Goal: Information Seeking & Learning: Learn about a topic

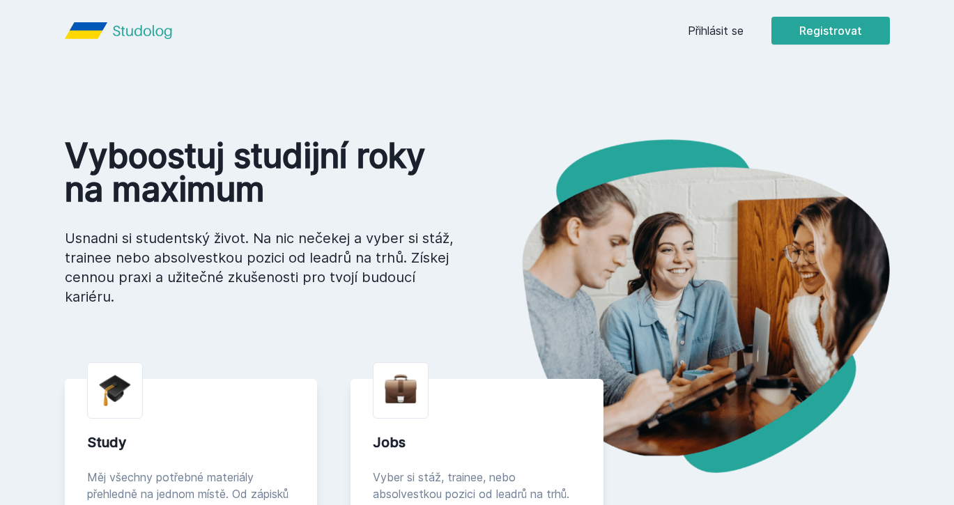
click at [724, 38] on link "Přihlásit se" at bounding box center [716, 30] width 56 height 17
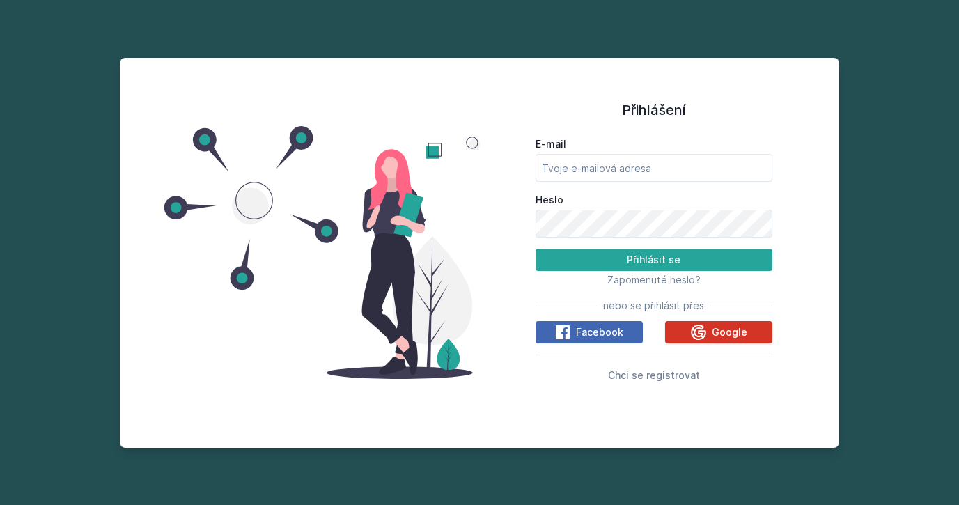
click at [677, 325] on button "Google" at bounding box center [718, 332] width 107 height 22
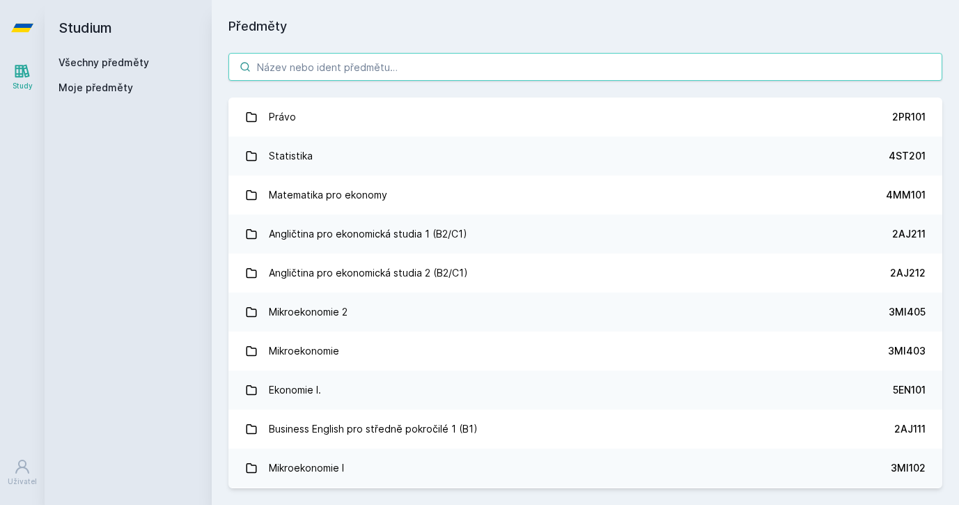
click at [433, 57] on input "search" at bounding box center [585, 67] width 714 height 28
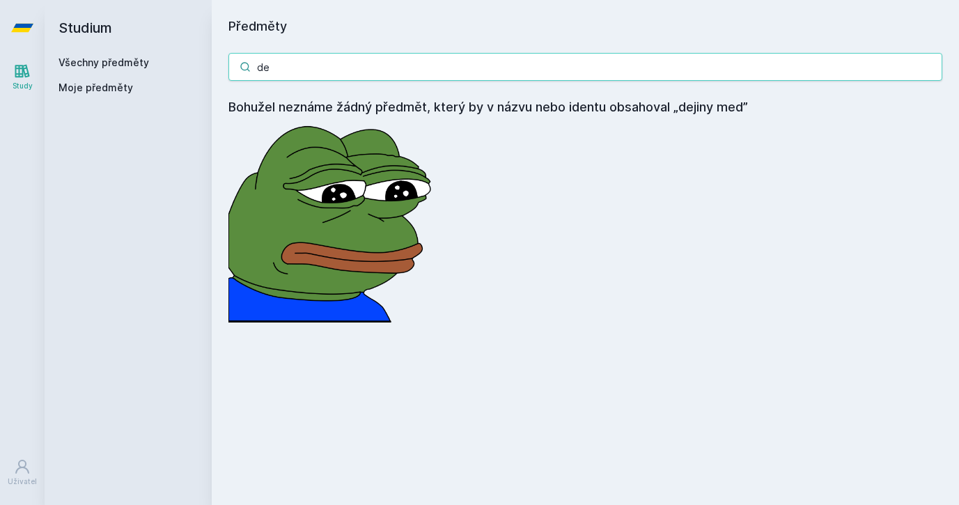
type input "d"
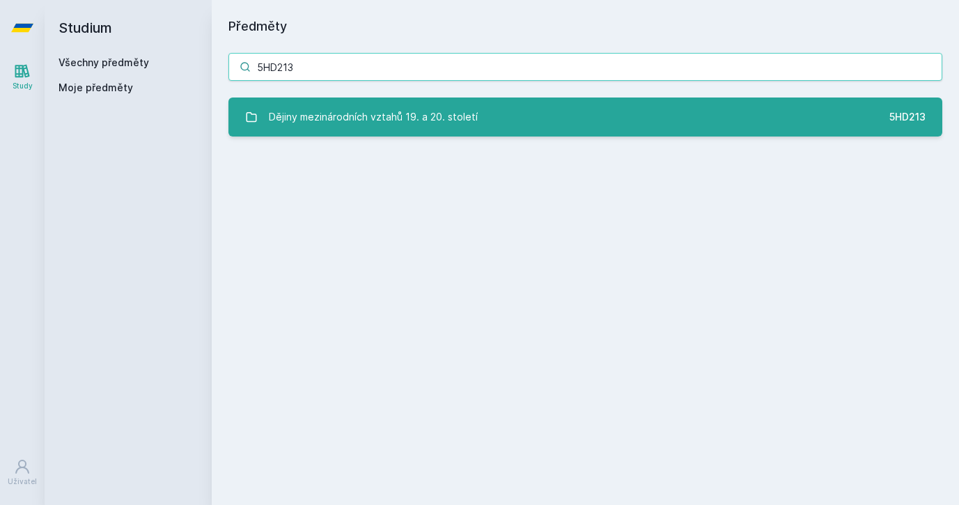
type input "5HD213"
click at [314, 132] on link "Dějiny mezinárodních vztahů 19. a 20. století 5HD213" at bounding box center [585, 117] width 714 height 39
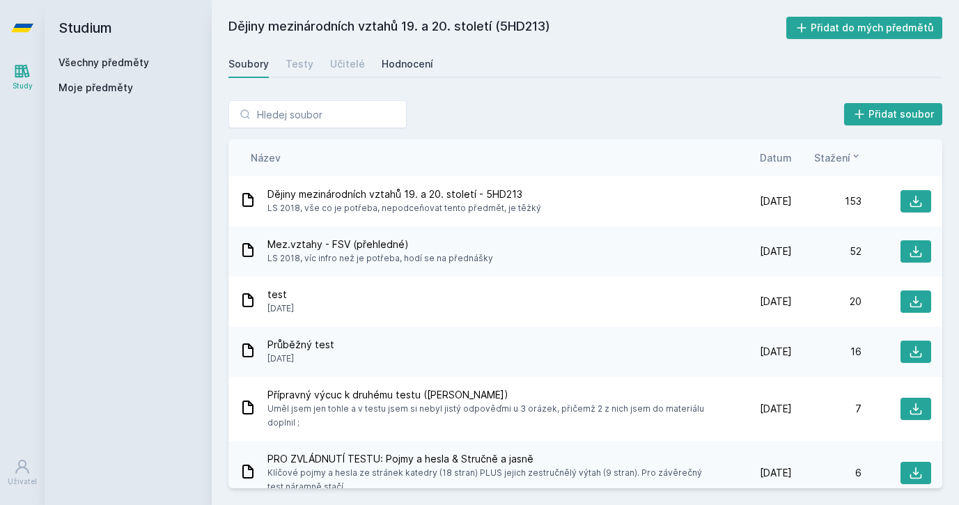
click at [408, 65] on div "Hodnocení" at bounding box center [408, 64] width 52 height 14
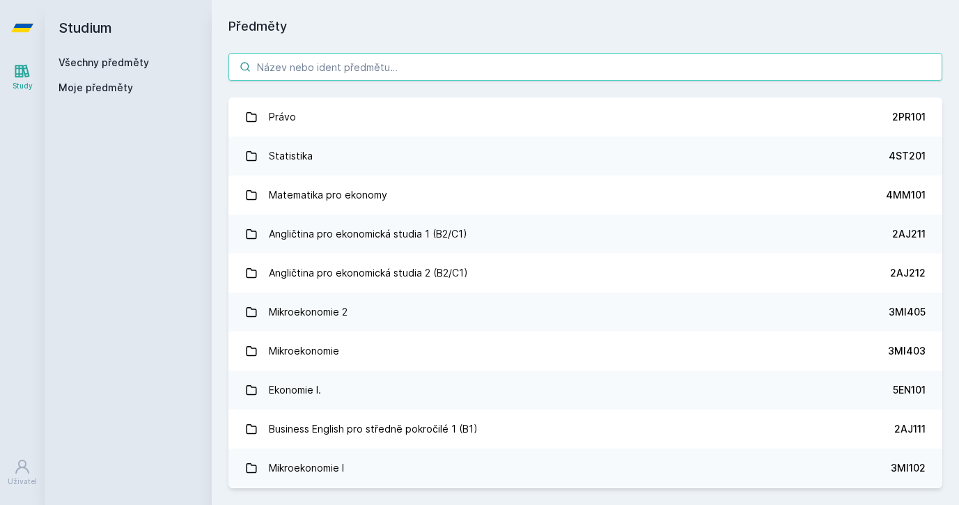
click at [300, 63] on input "search" at bounding box center [585, 67] width 714 height 28
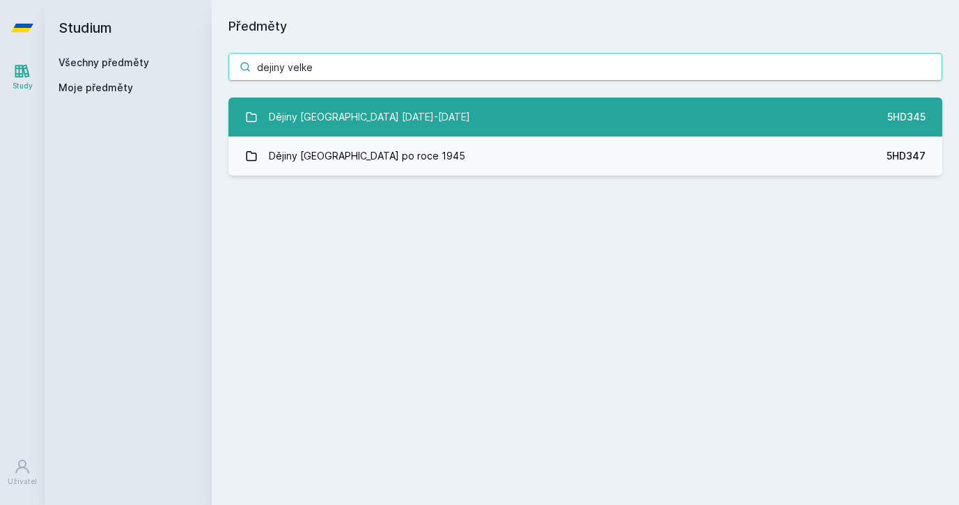
type input "dejiny velke"
click at [356, 120] on div "Dějiny [GEOGRAPHIC_DATA] [DATE]-[DATE]" at bounding box center [369, 117] width 201 height 28
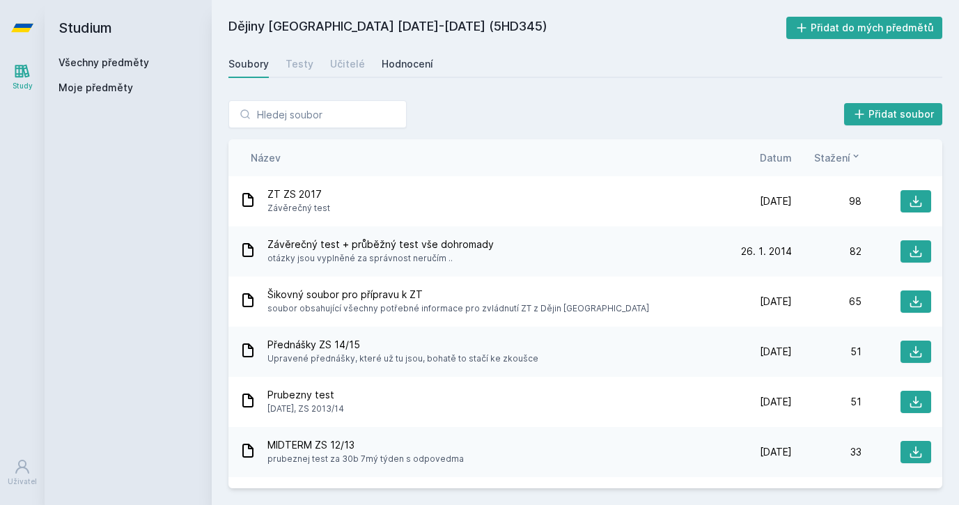
click at [410, 68] on div "Hodnocení" at bounding box center [408, 64] width 52 height 14
